Goal: Task Accomplishment & Management: Use online tool/utility

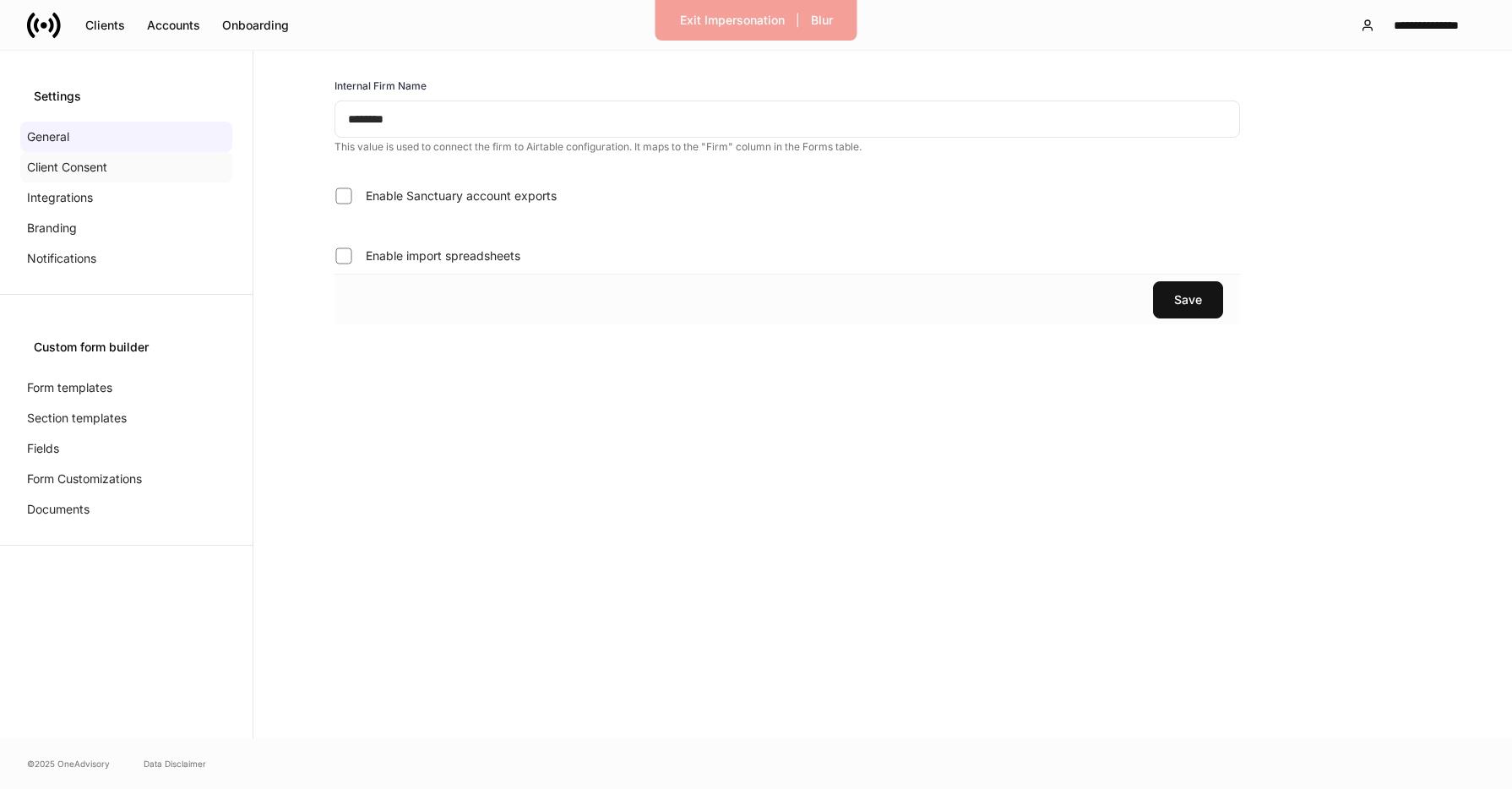
click at [102, 159] on p "Client Consent" at bounding box center [67, 167] width 80 height 17
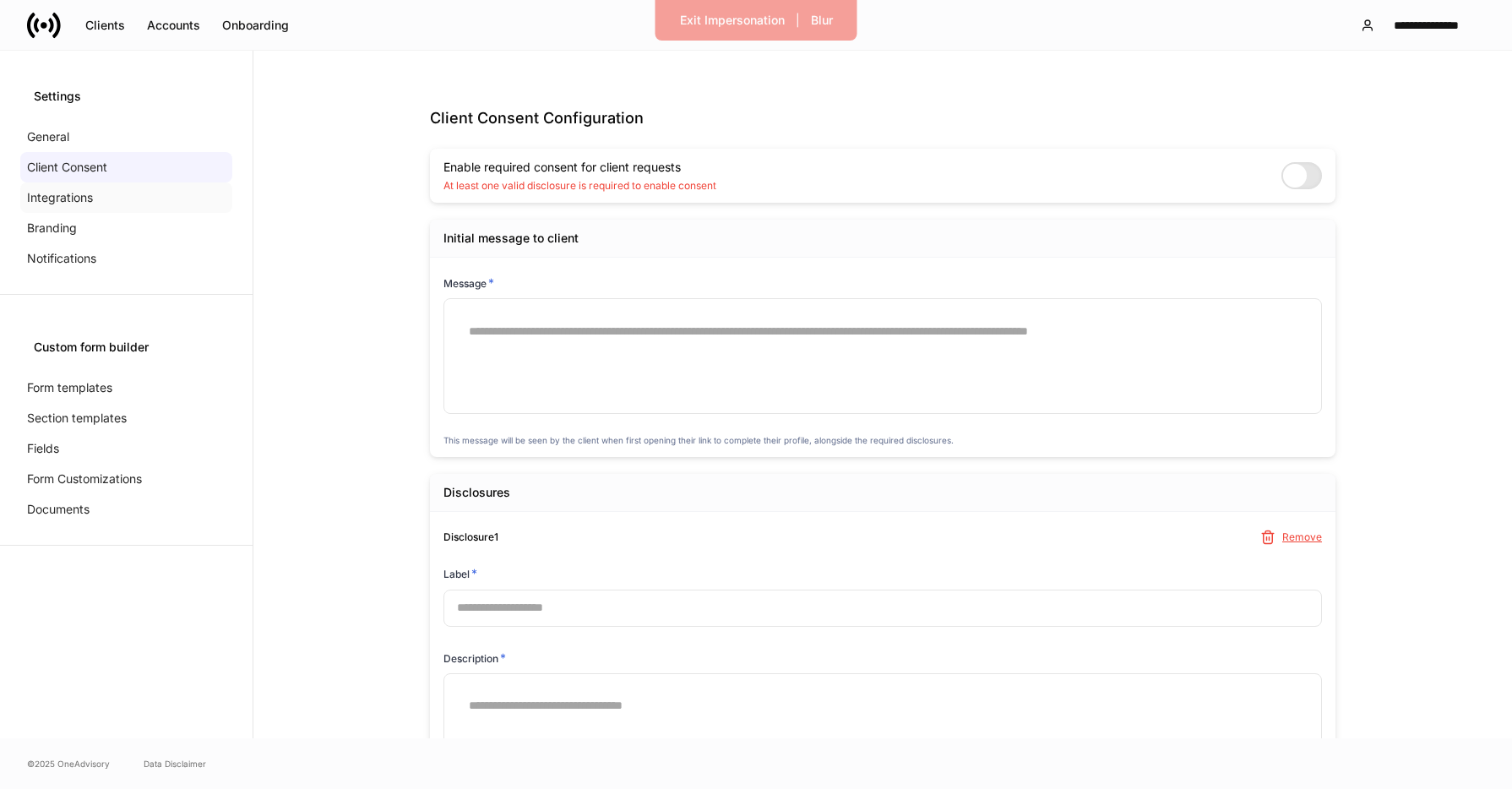
click at [103, 193] on div "Integrations" at bounding box center [127, 198] width 212 height 30
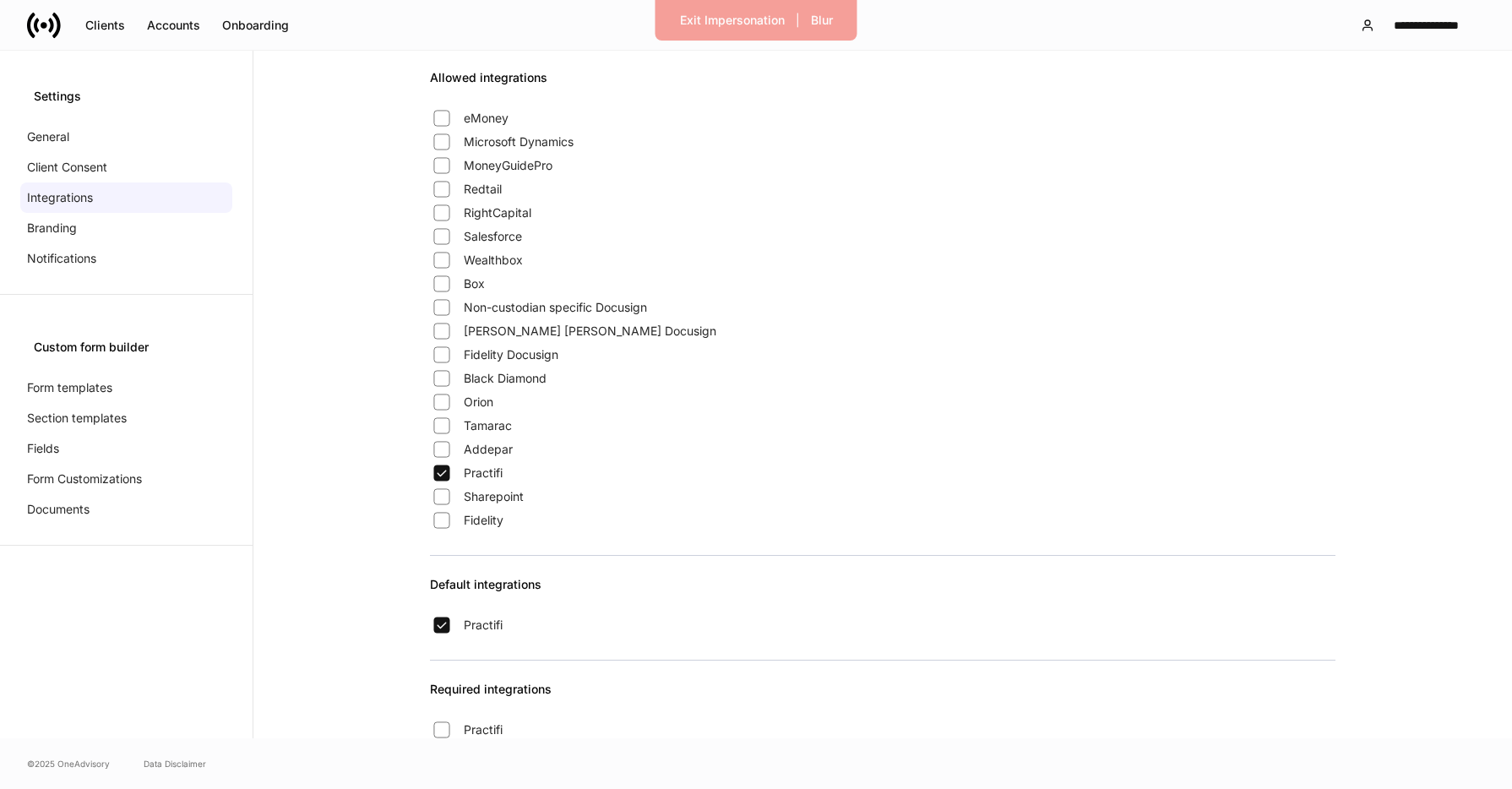
scroll to position [265, 0]
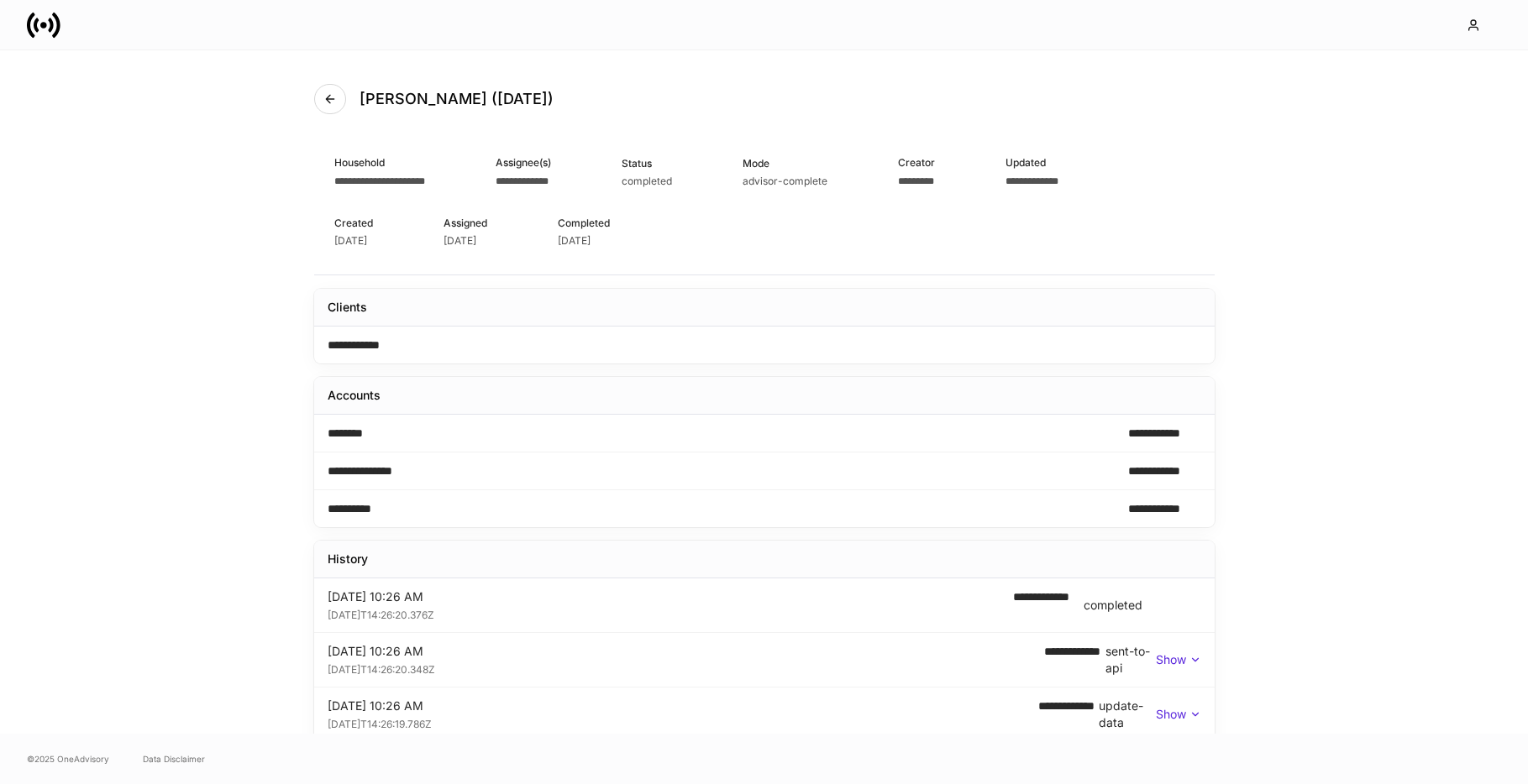
click at [66, 27] on link at bounding box center [50, 25] width 47 height 34
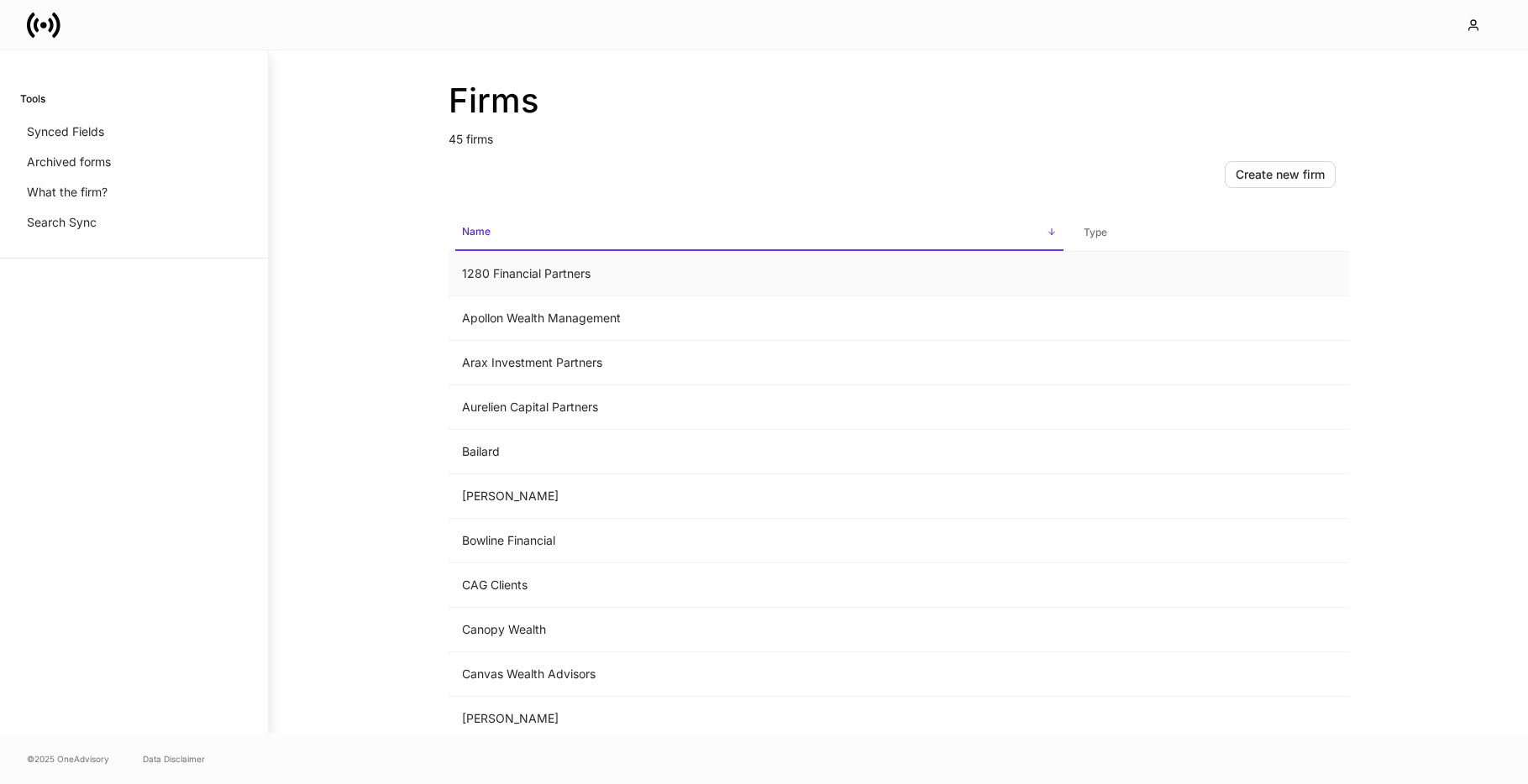
click at [615, 276] on td "1280 Financial Partners" at bounding box center [759, 274] width 621 height 44
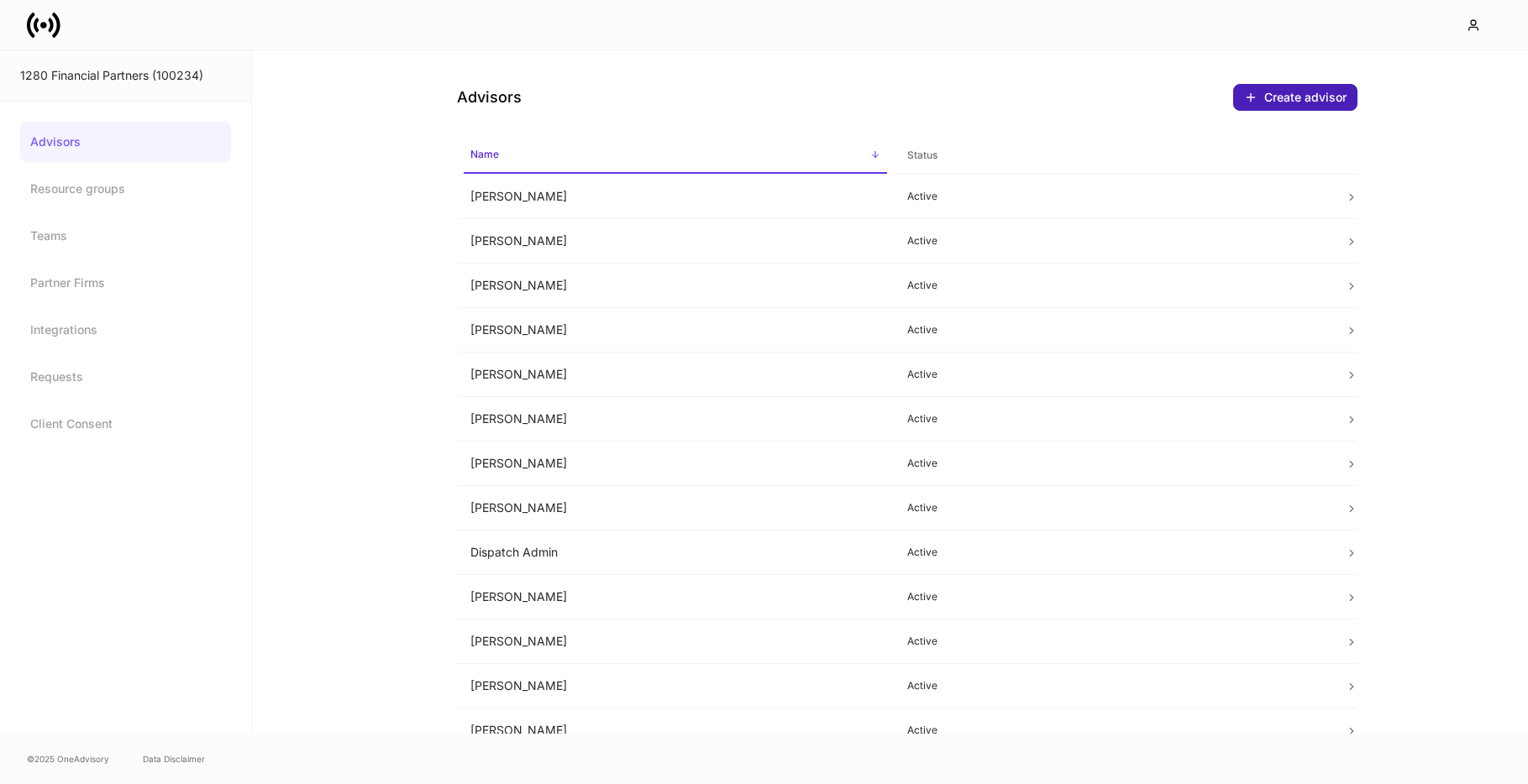
click at [1291, 98] on div "Create advisor" at bounding box center [1295, 97] width 103 height 13
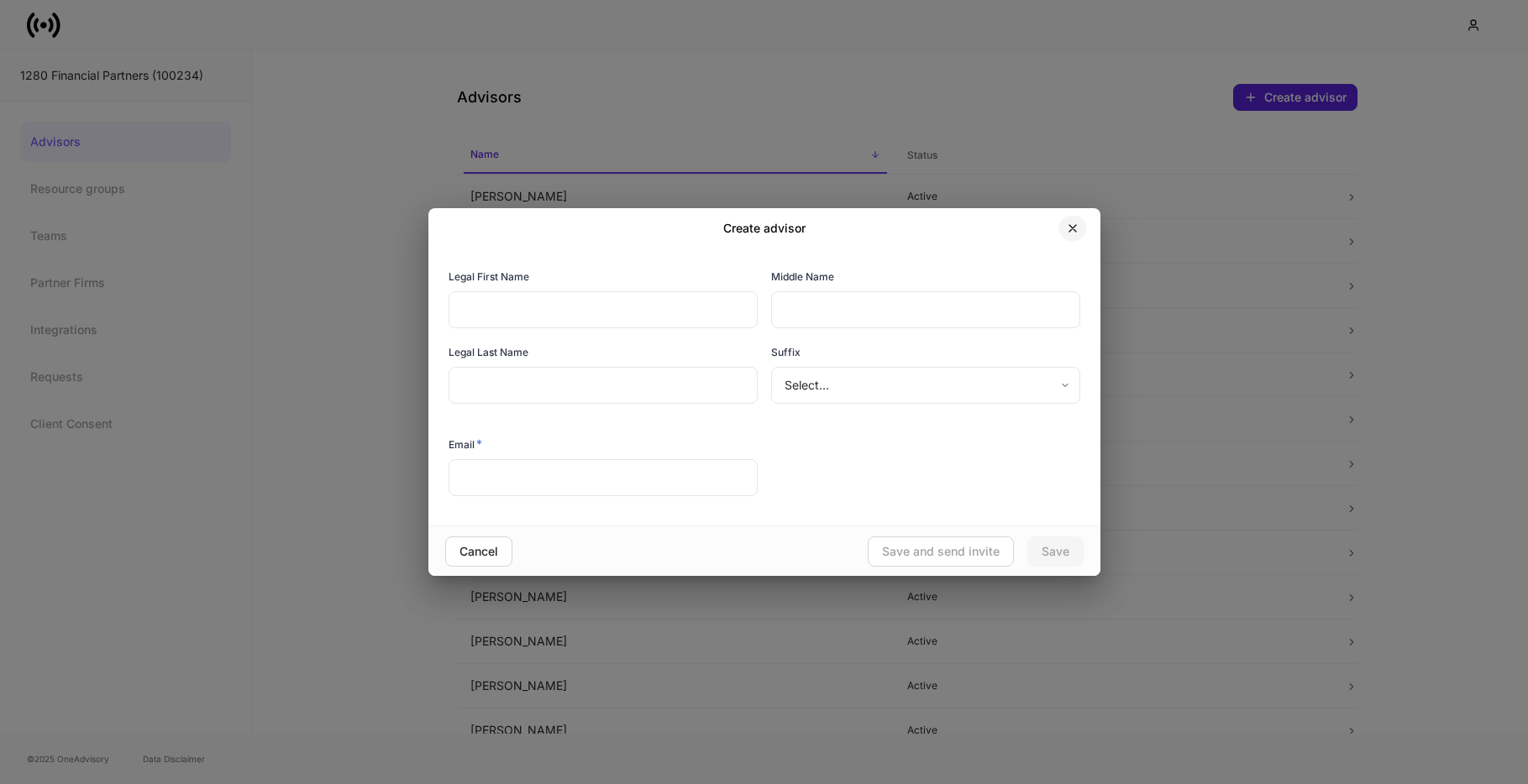
click at [1079, 234] on button "button" at bounding box center [1072, 229] width 28 height 27
